Goal: Information Seeking & Learning: Learn about a topic

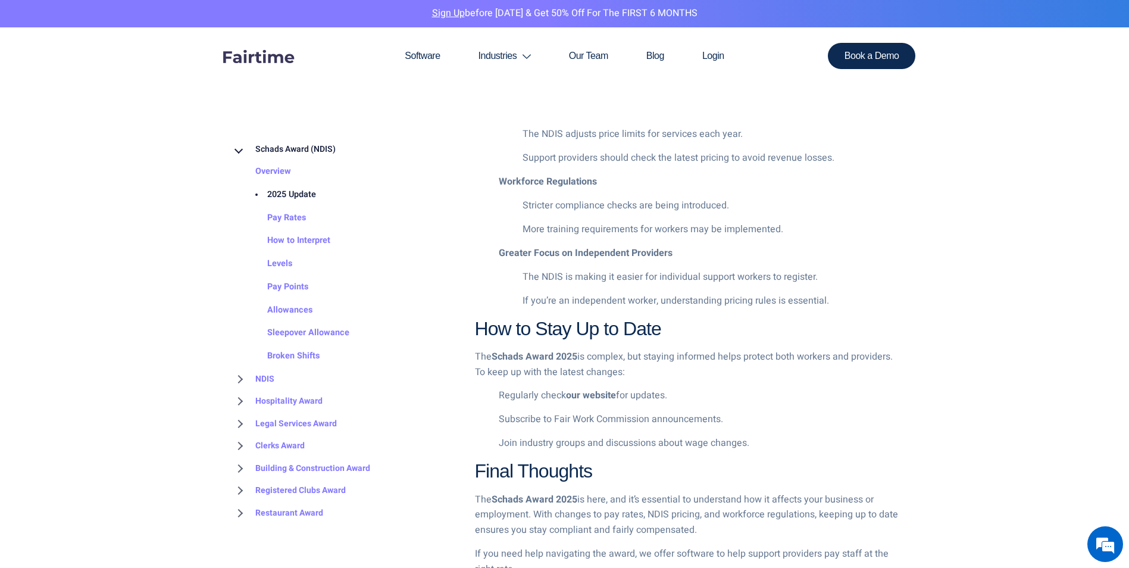
scroll to position [1190, 0]
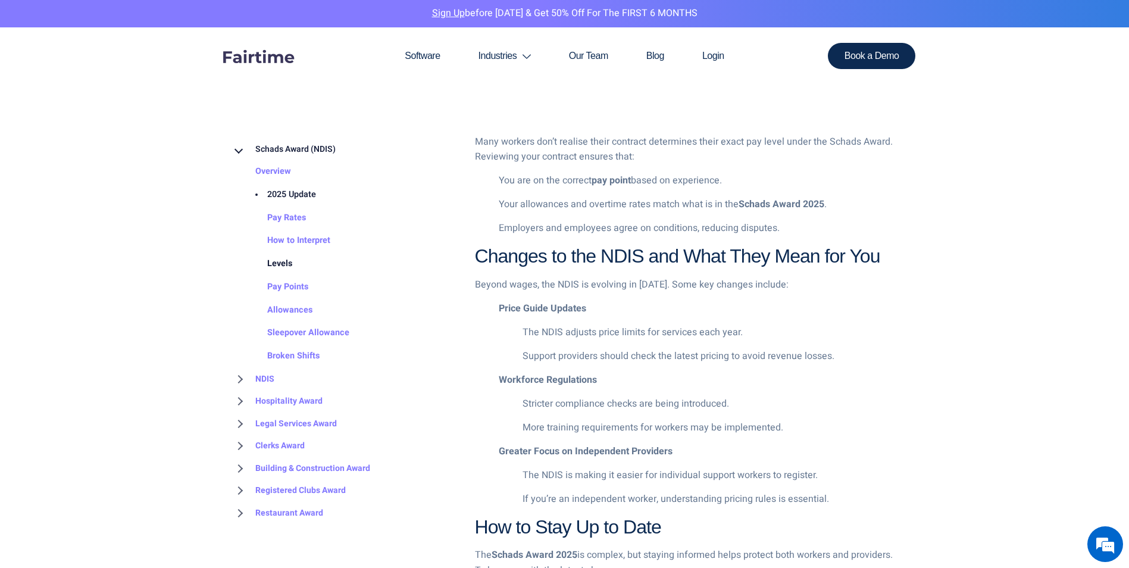
click at [283, 266] on link "Levels" at bounding box center [267, 263] width 49 height 23
click at [242, 380] on link "NDIS" at bounding box center [252, 379] width 43 height 23
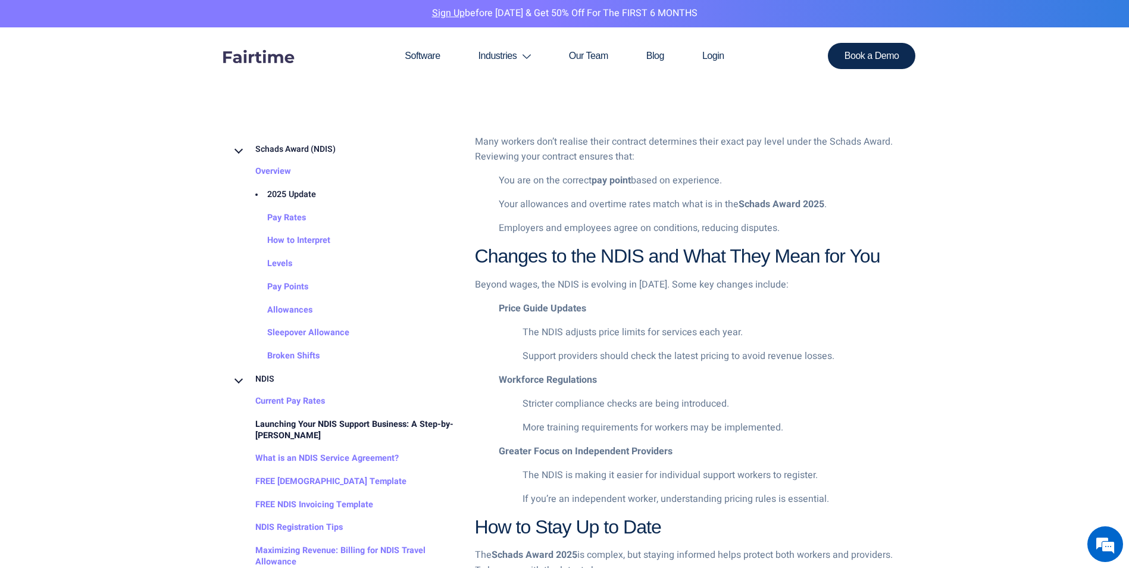
scroll to position [99, 0]
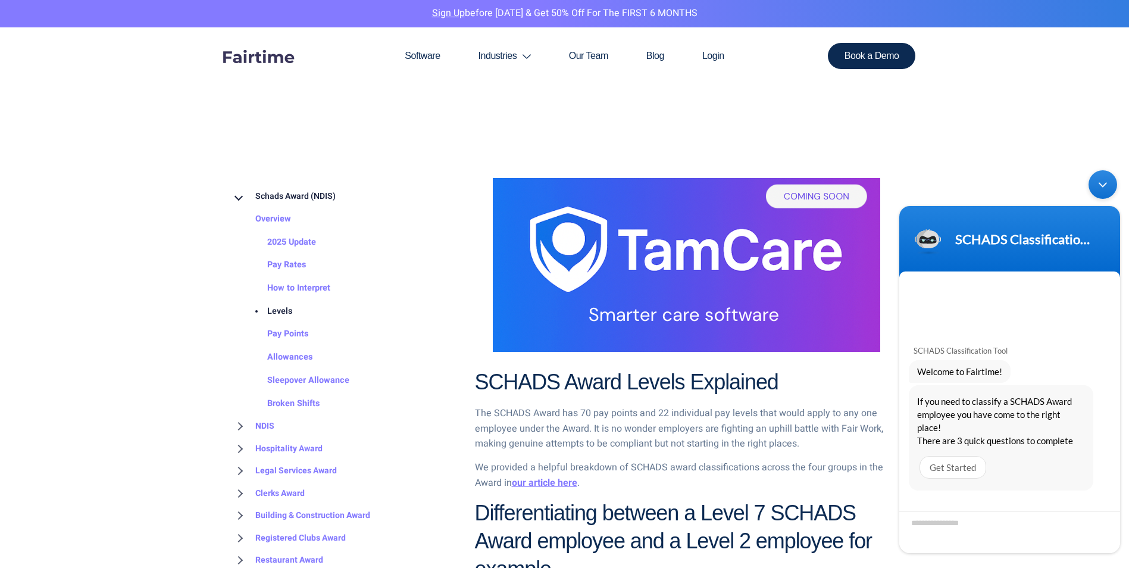
scroll to position [33, 0]
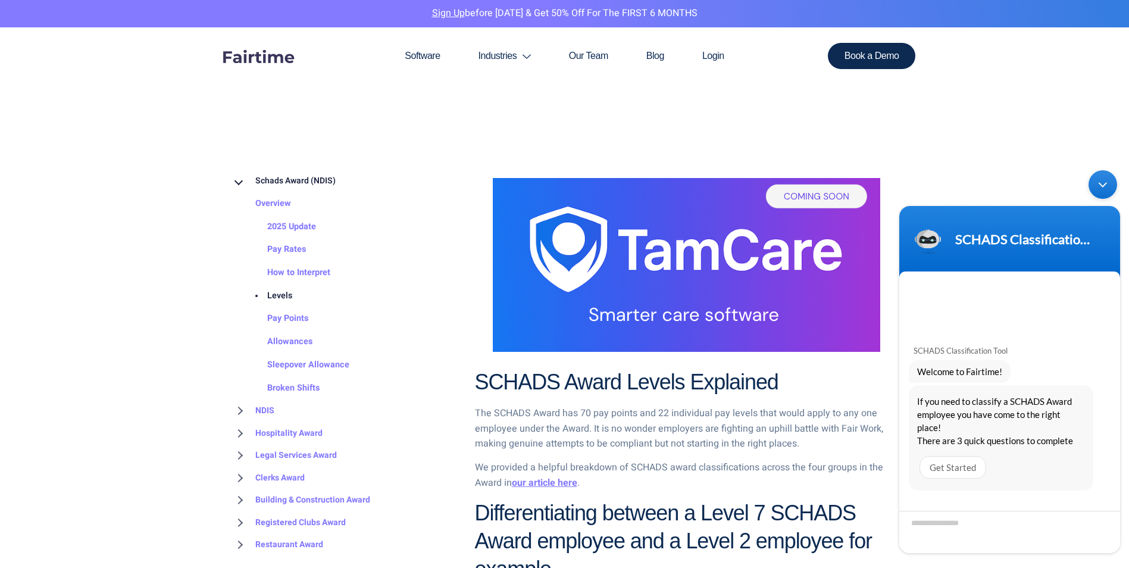
click at [1108, 186] on div "Minimize live chat window" at bounding box center [1102, 184] width 29 height 29
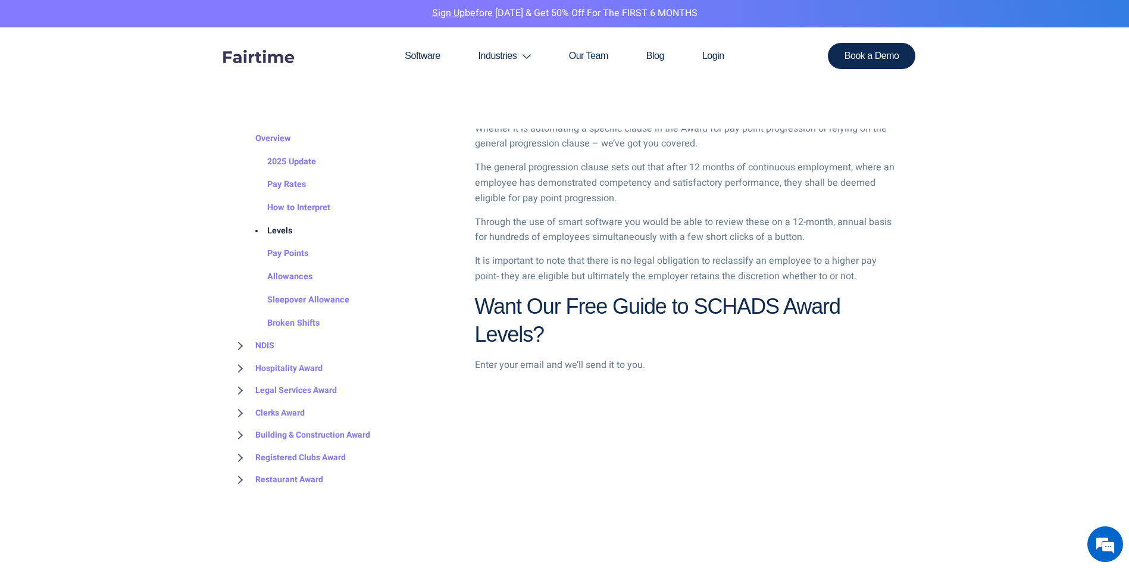
scroll to position [1587, 0]
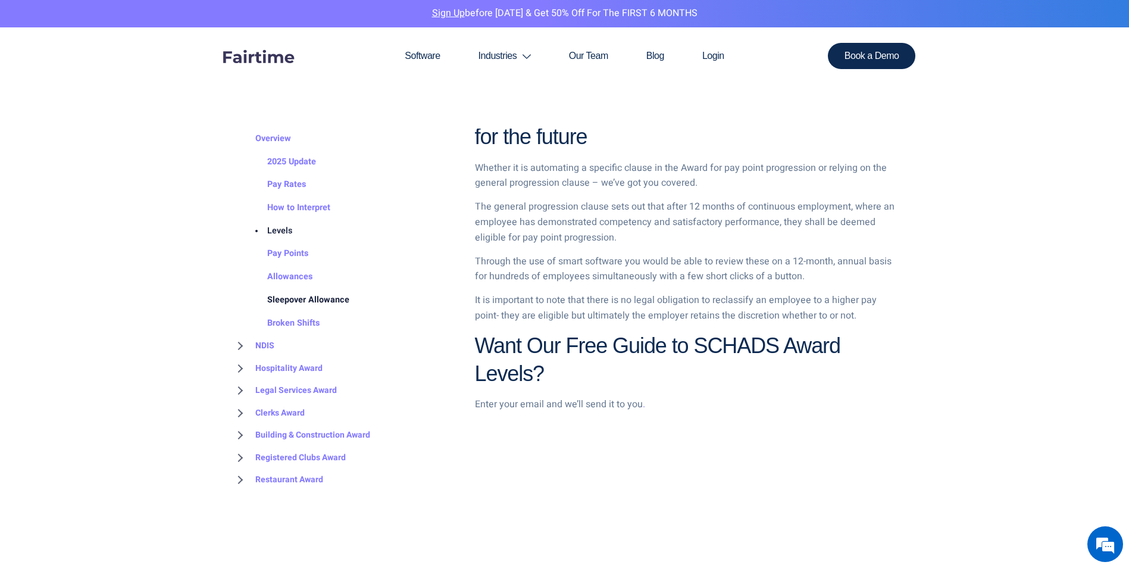
click at [281, 302] on link "Sleepover Allowance" at bounding box center [296, 300] width 106 height 23
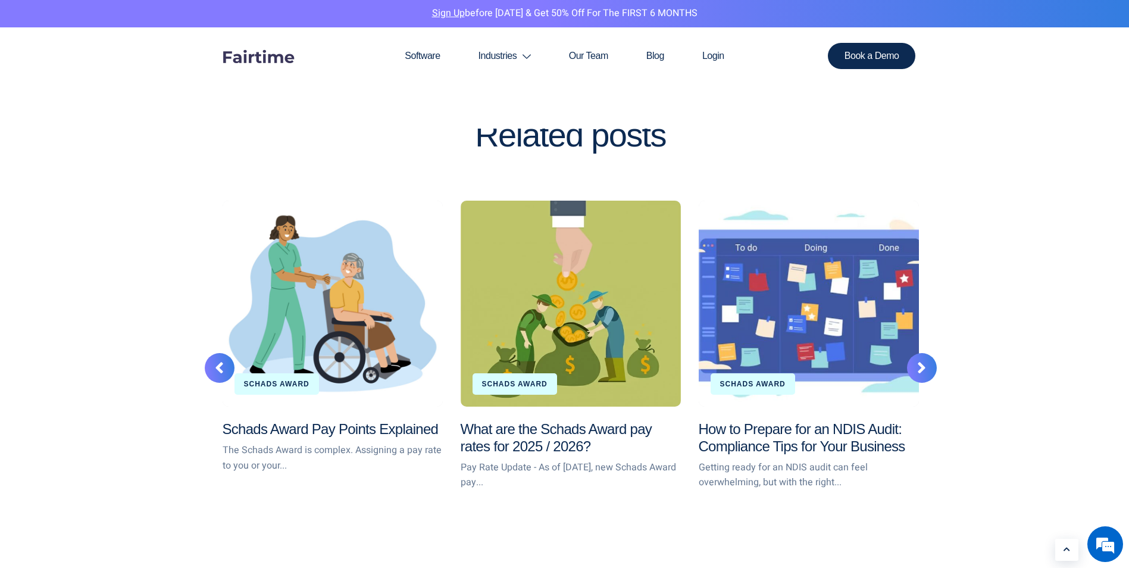
scroll to position [3075, 0]
